Goal: Obtain resource: Download file/media

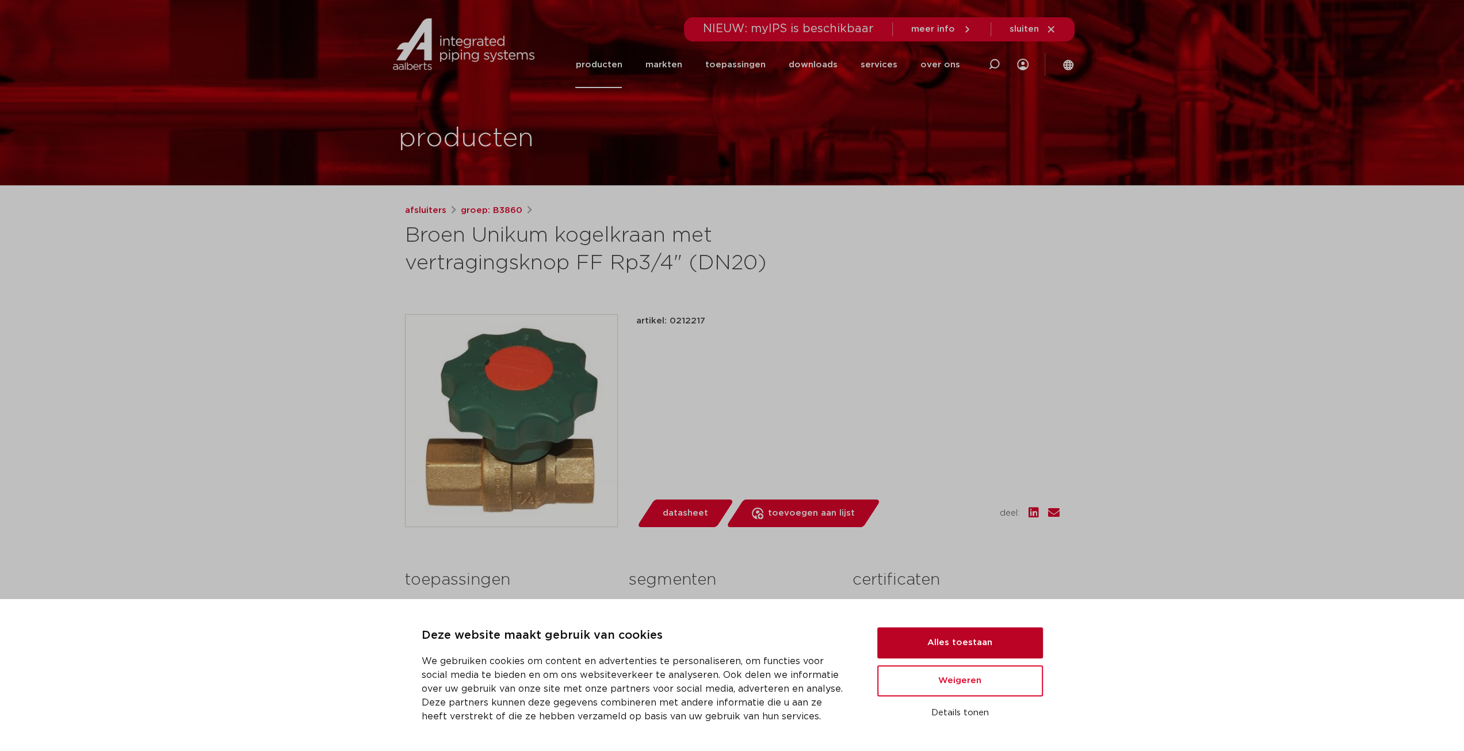
click at [984, 639] on button "Alles toestaan" at bounding box center [960, 642] width 166 height 31
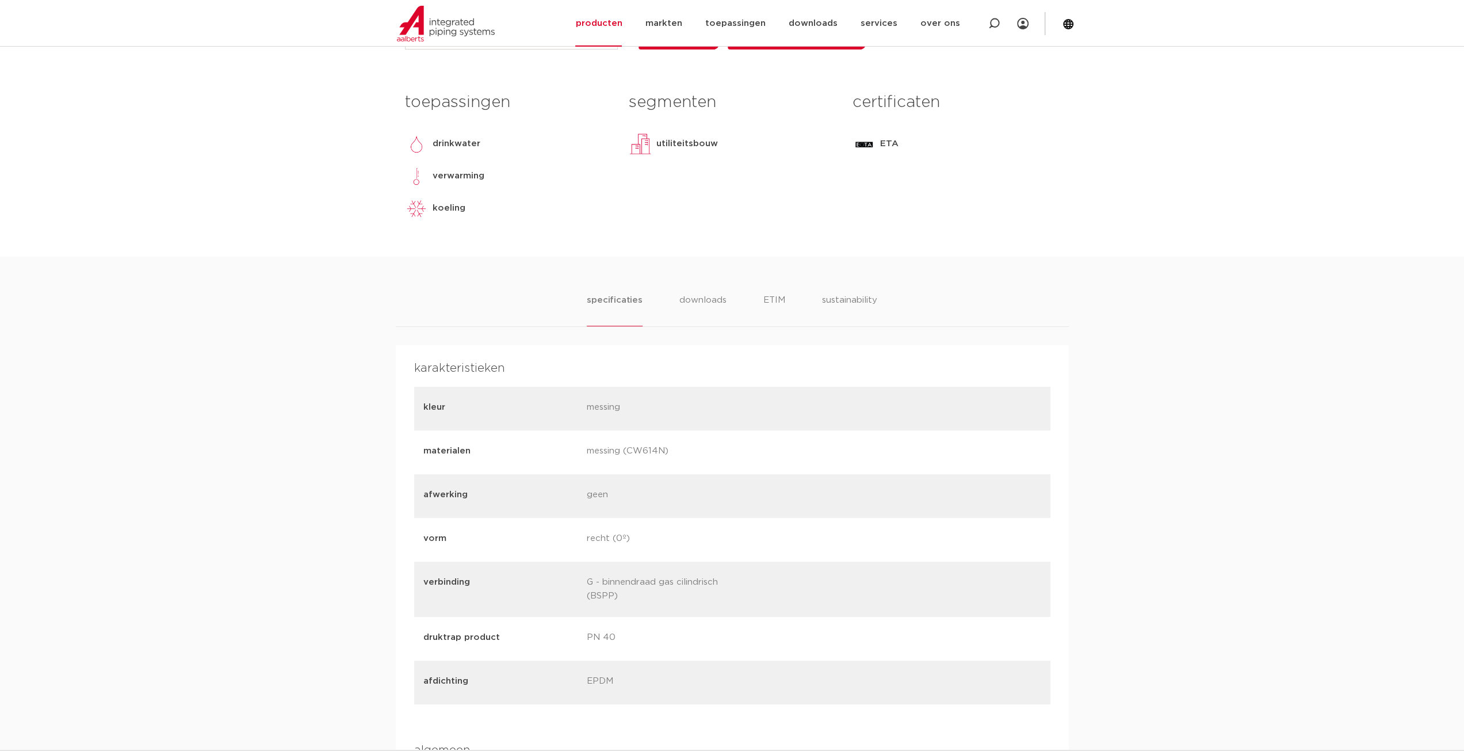
scroll to position [460, 0]
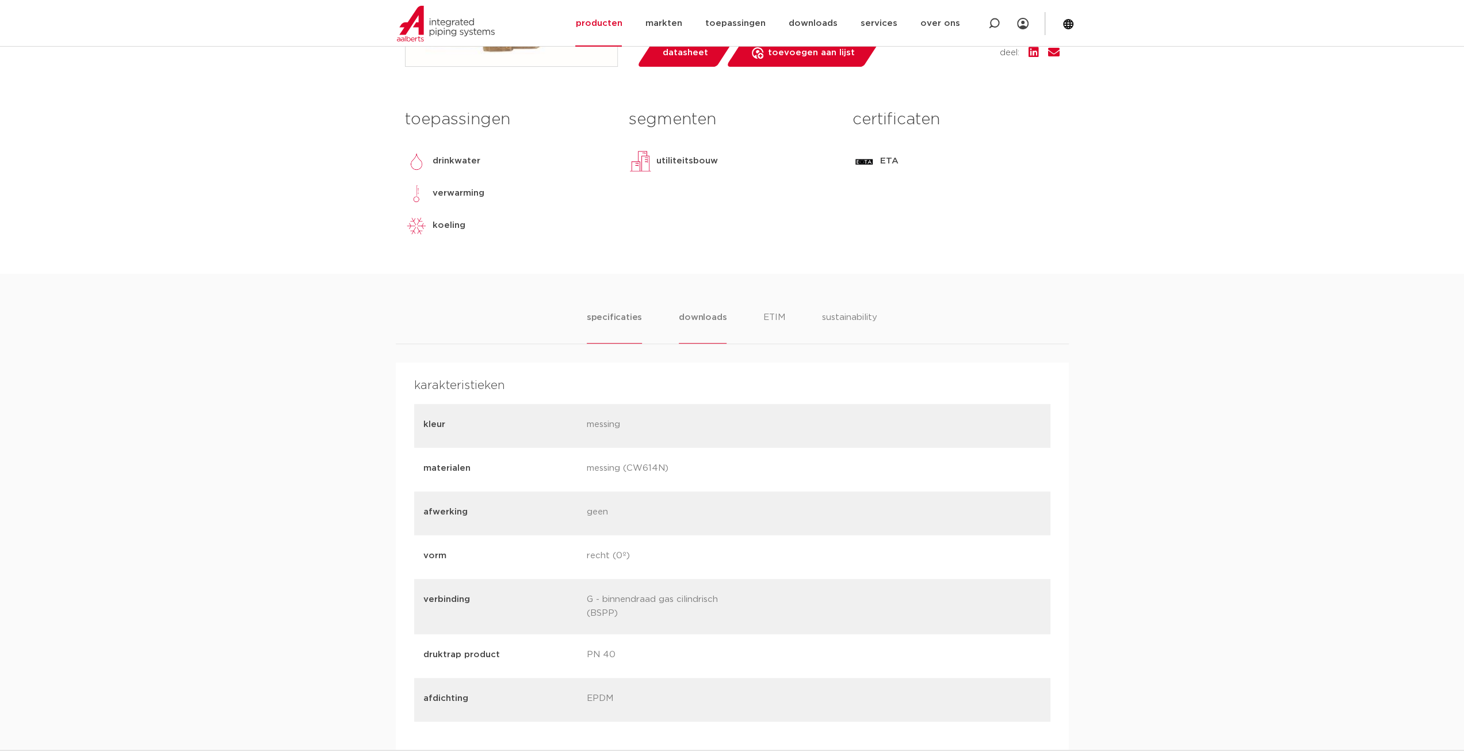
click at [708, 318] on li "downloads" at bounding box center [703, 327] width 48 height 33
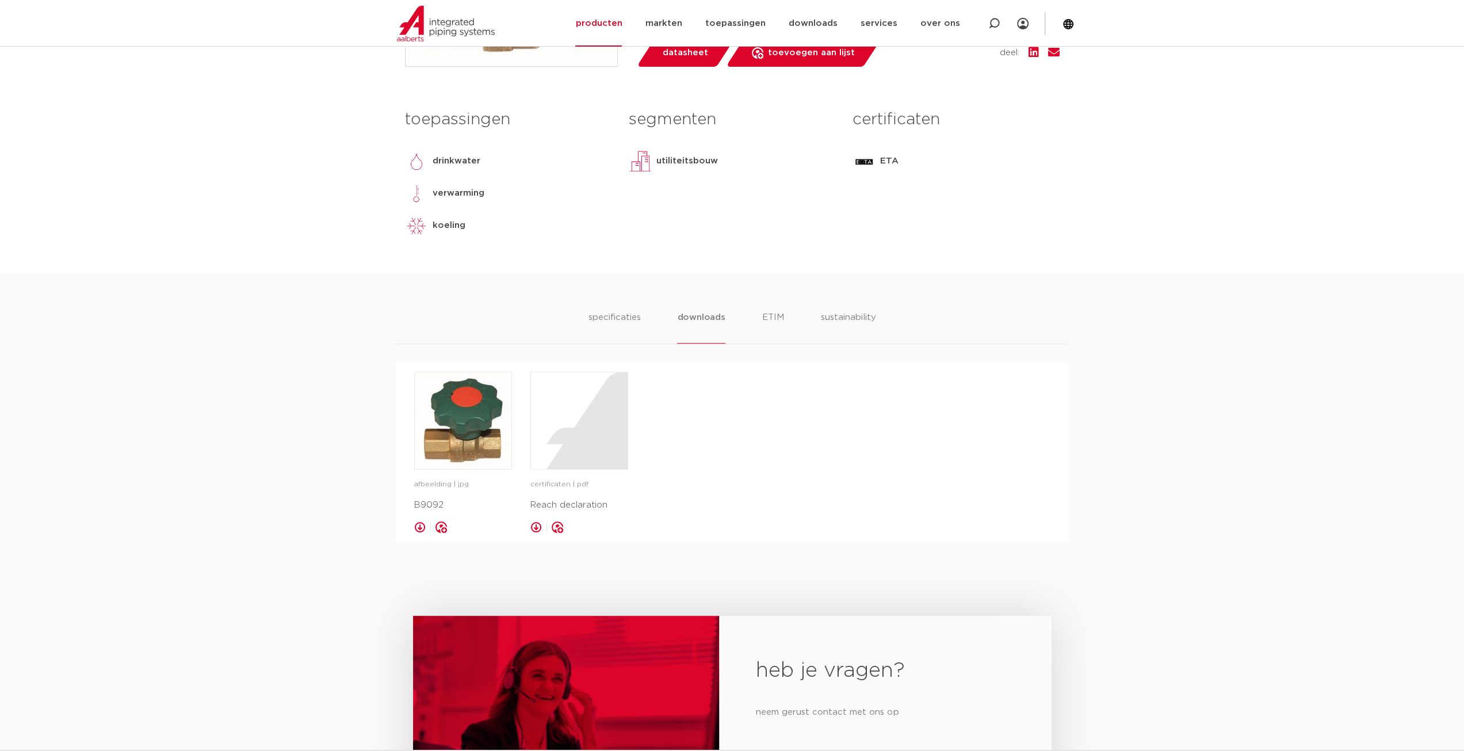
click at [763, 309] on div "specificaties downloads ETIM sustainability specificaties downloads ETIM sustai…" at bounding box center [732, 408] width 1464 height 268
click at [771, 318] on li "ETIM" at bounding box center [773, 327] width 21 height 33
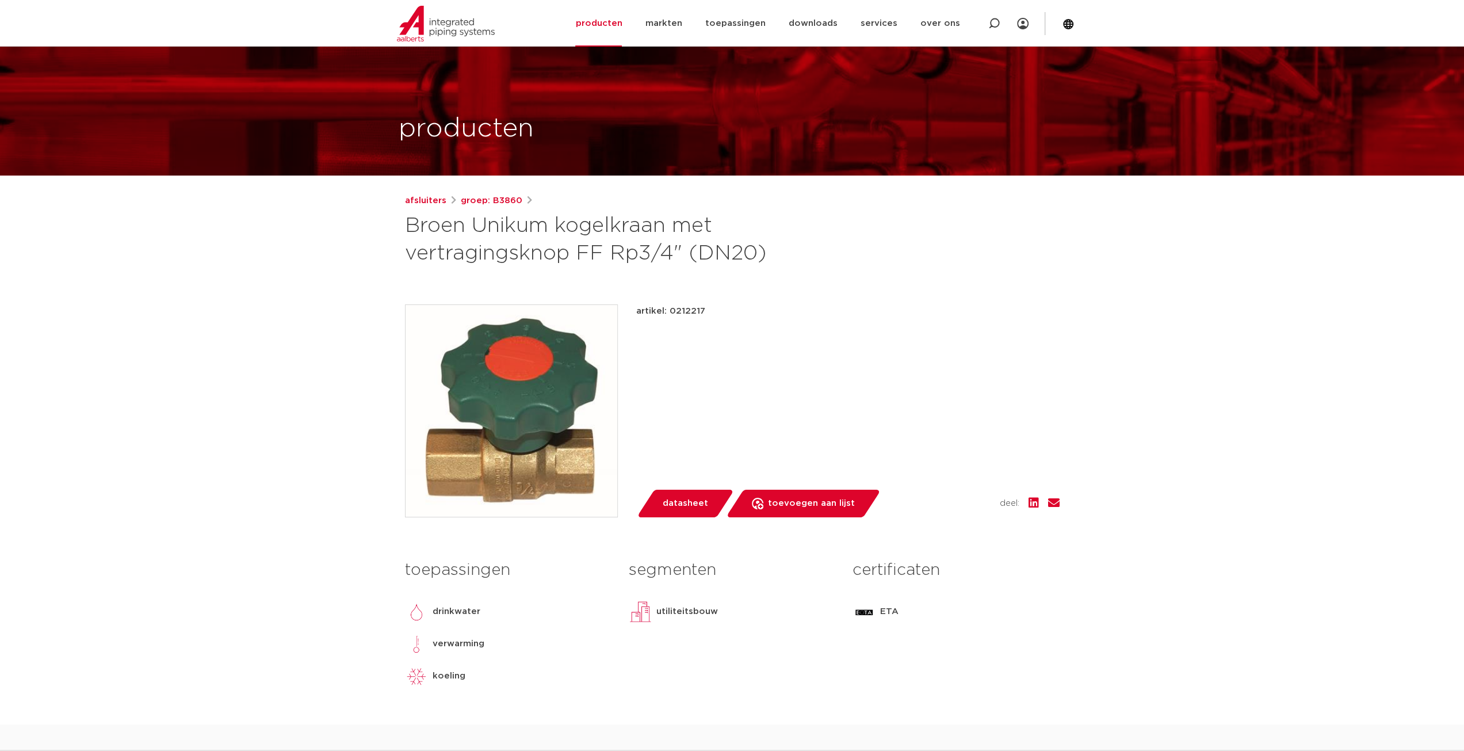
scroll to position [0, 0]
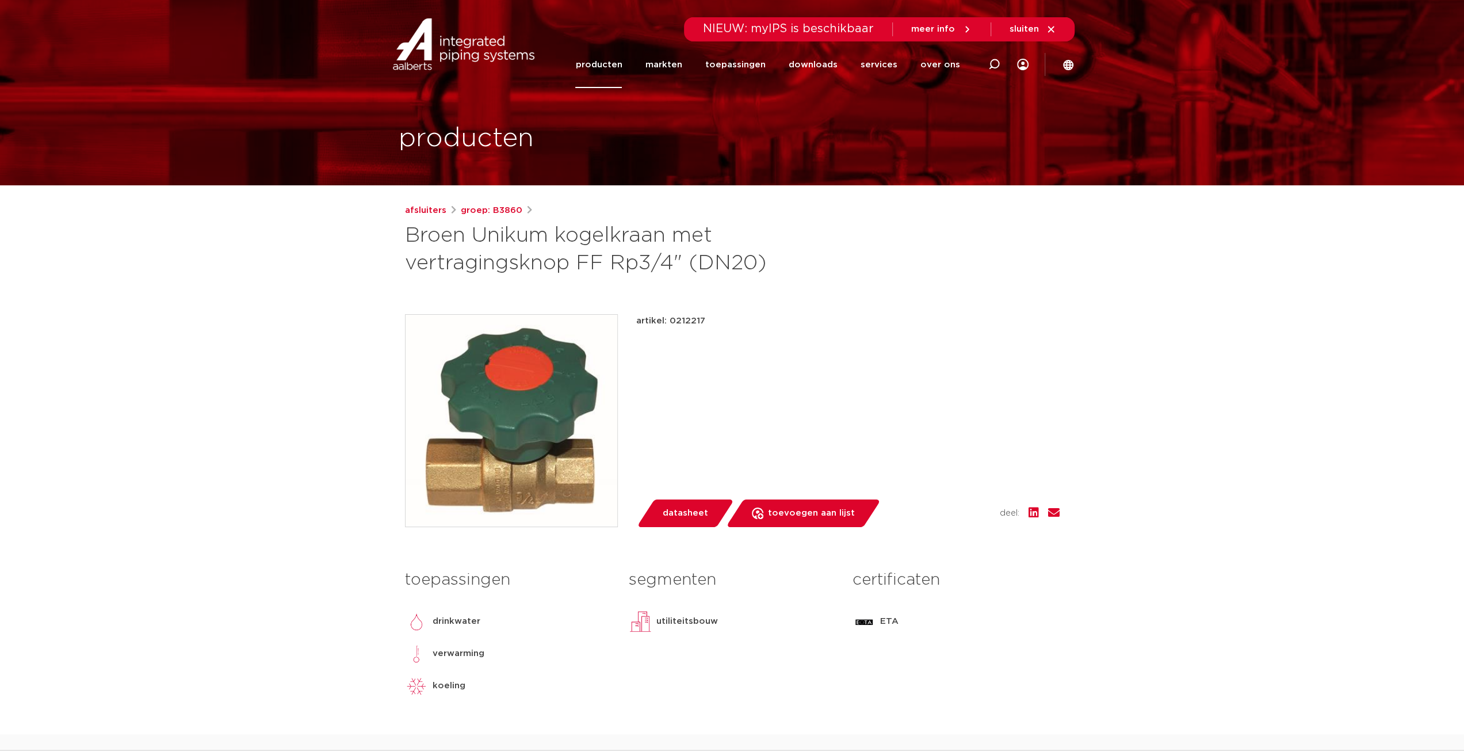
click at [523, 468] on img at bounding box center [512, 421] width 212 height 212
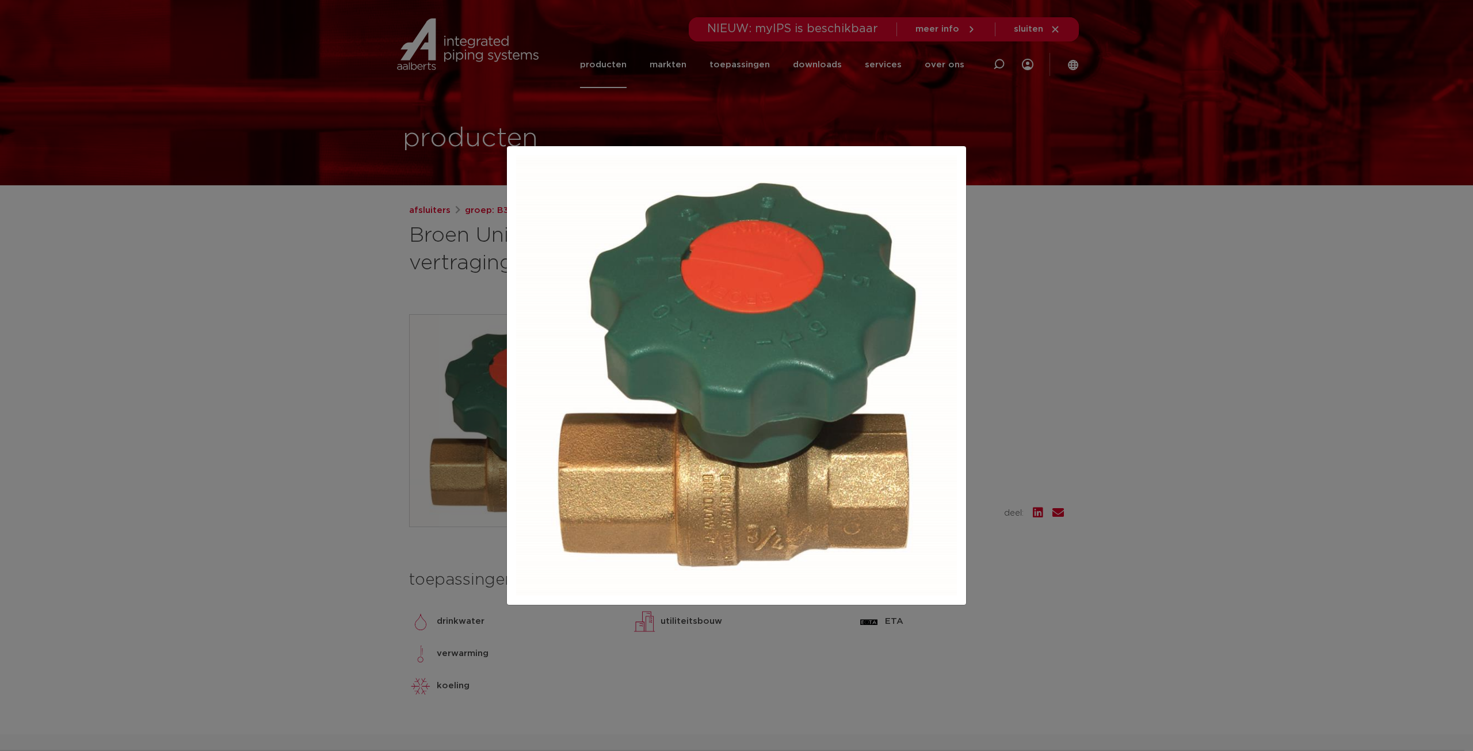
click at [1344, 391] on div at bounding box center [736, 375] width 1473 height 751
